Goal: Find specific page/section: Find specific page/section

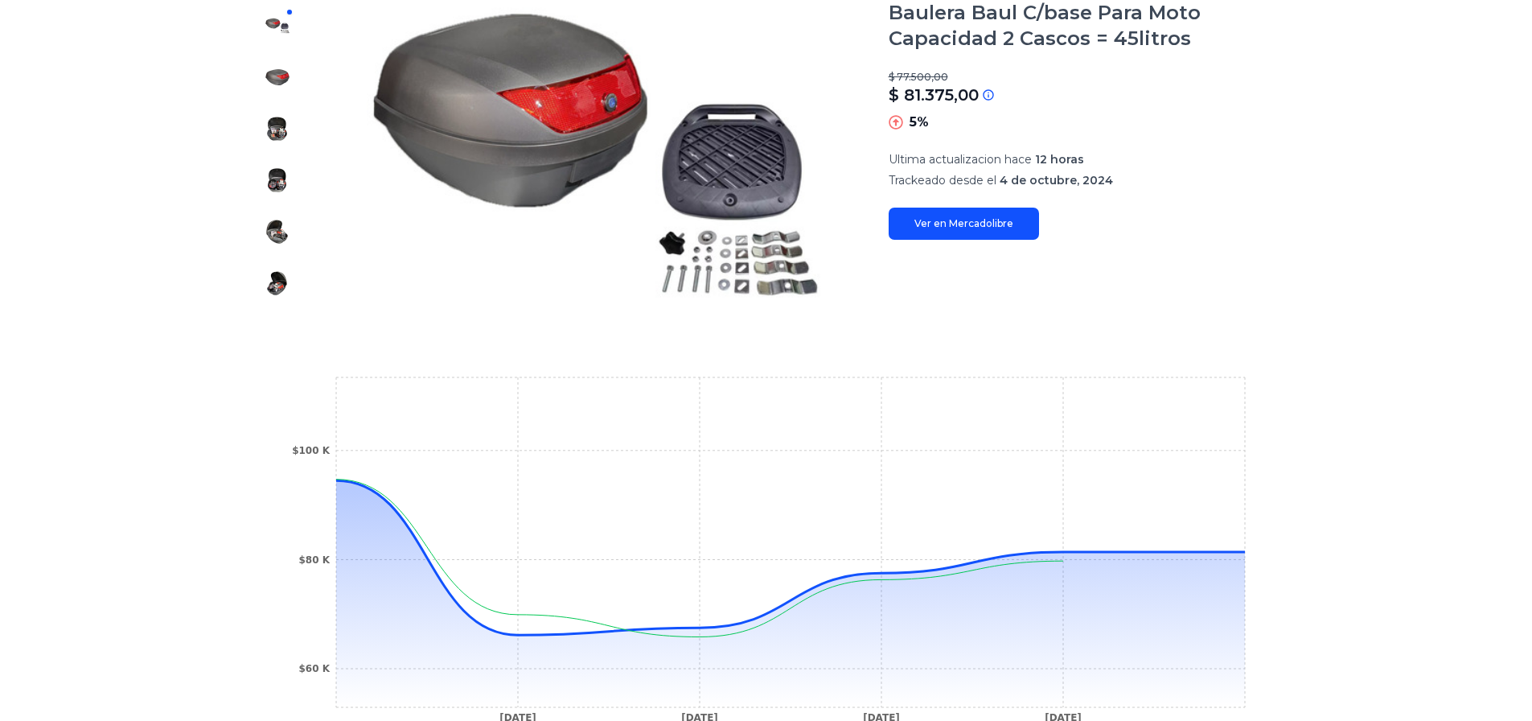
scroll to position [322, 0]
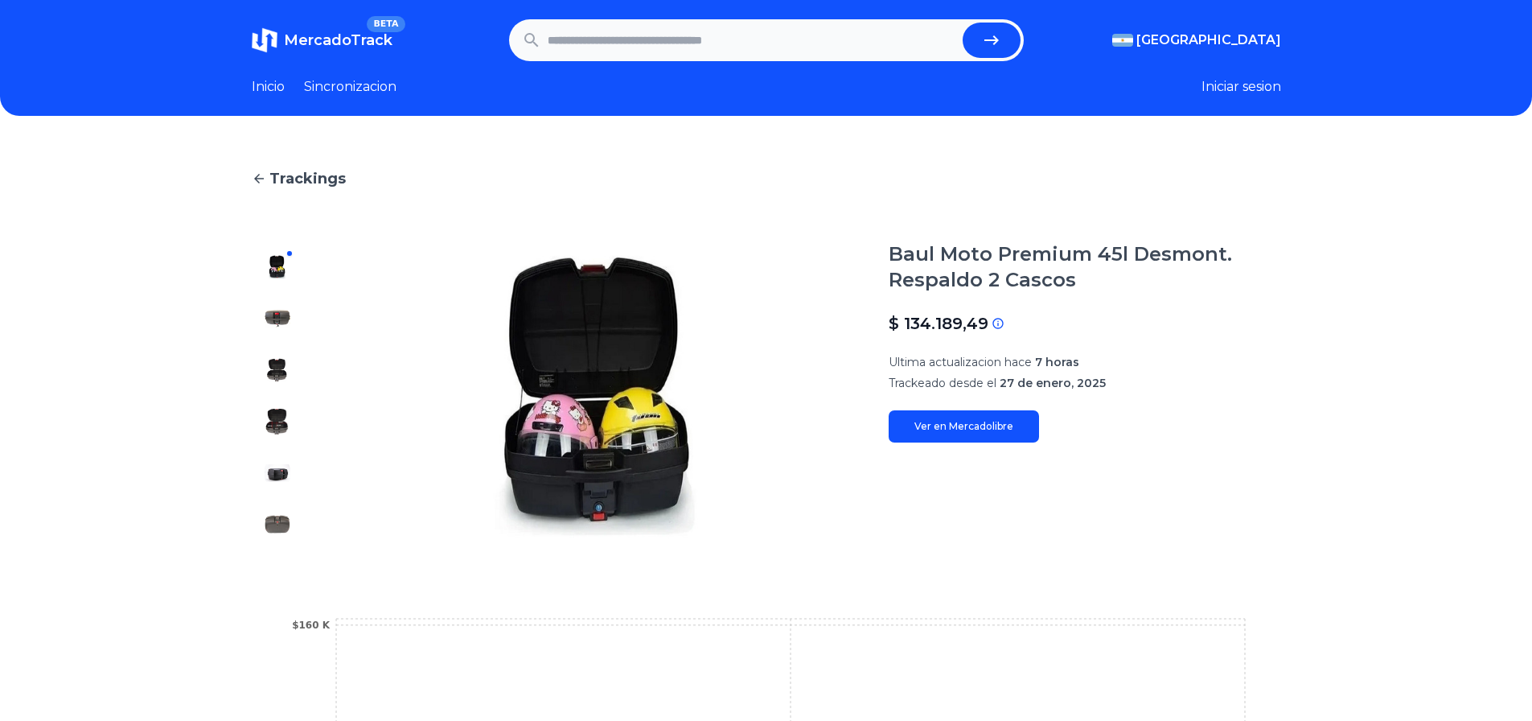
scroll to position [322, 0]
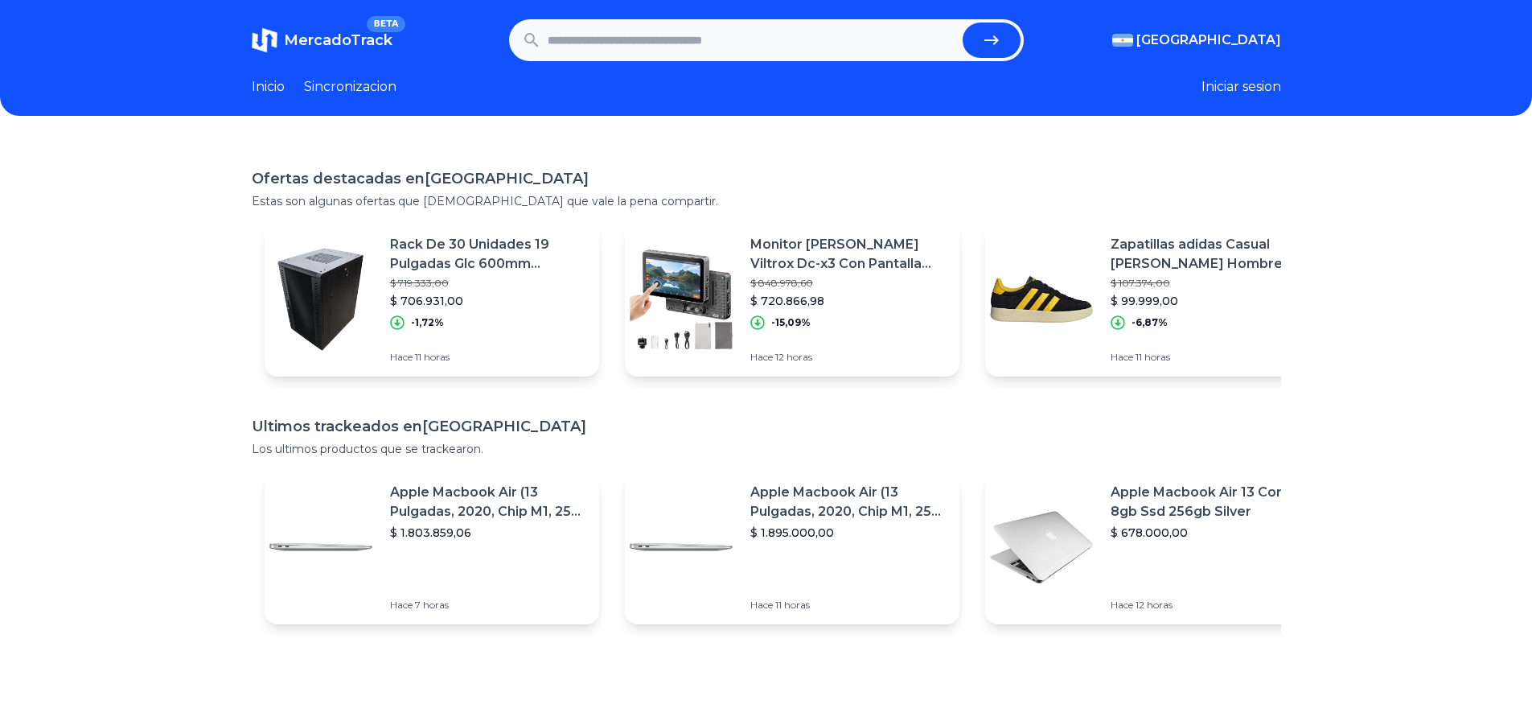
click at [344, 93] on link "Sincronizacion" at bounding box center [350, 86] width 92 height 19
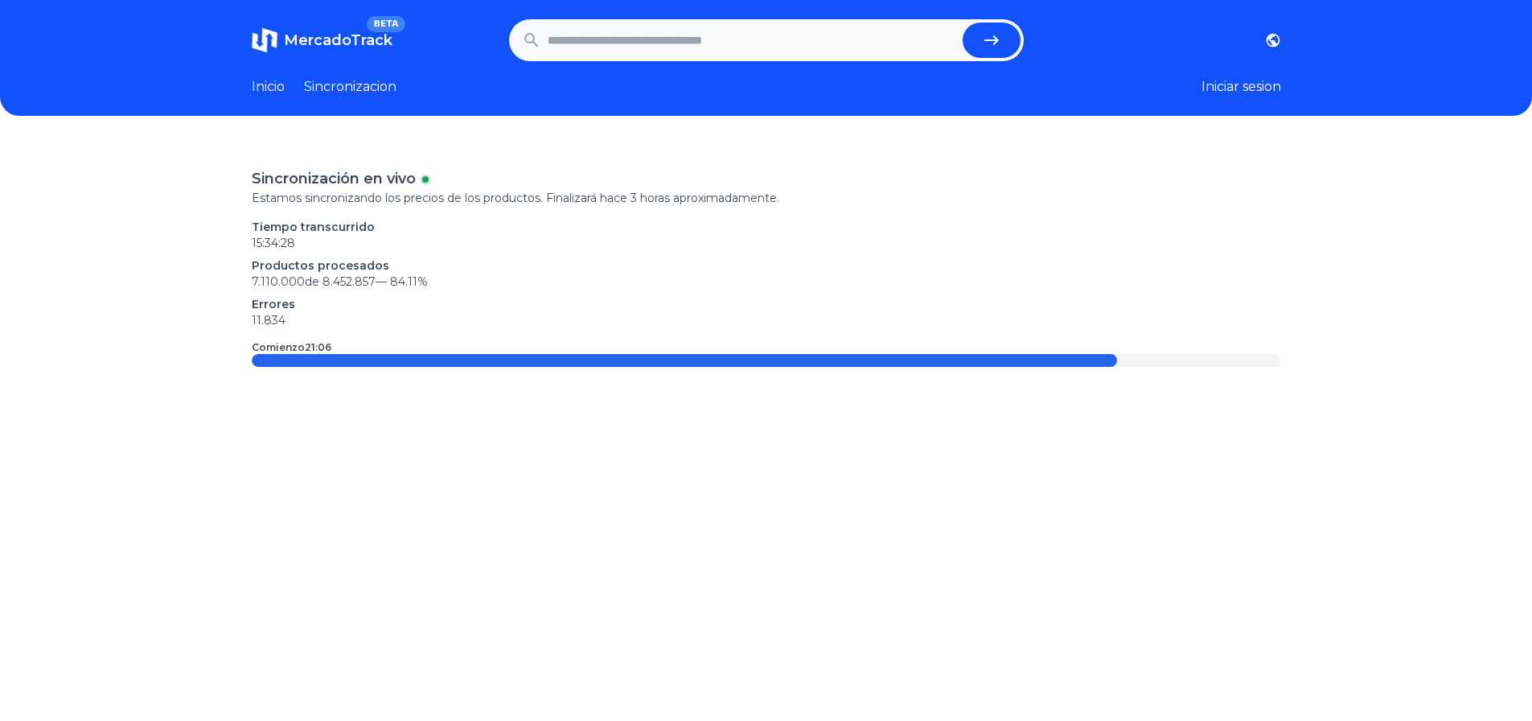
click at [507, 326] on p "11.834" at bounding box center [767, 320] width 1030 height 16
